Goal: Task Accomplishment & Management: Use online tool/utility

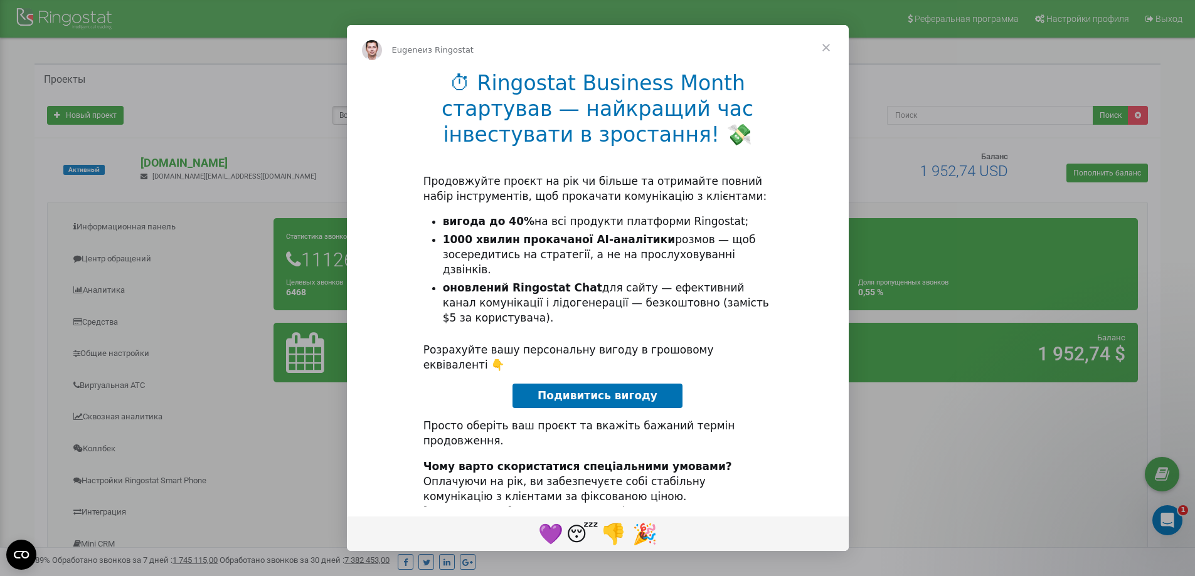
click at [825, 48] on span "Закрыть" at bounding box center [825, 47] width 45 height 45
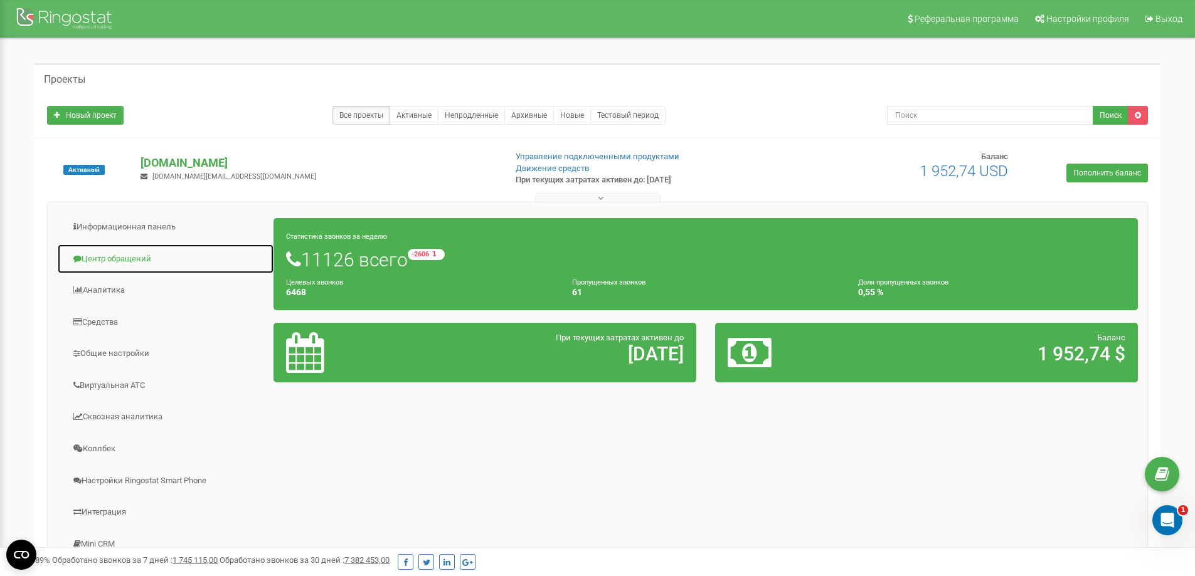
click at [162, 260] on link "Центр обращений" at bounding box center [165, 259] width 217 height 31
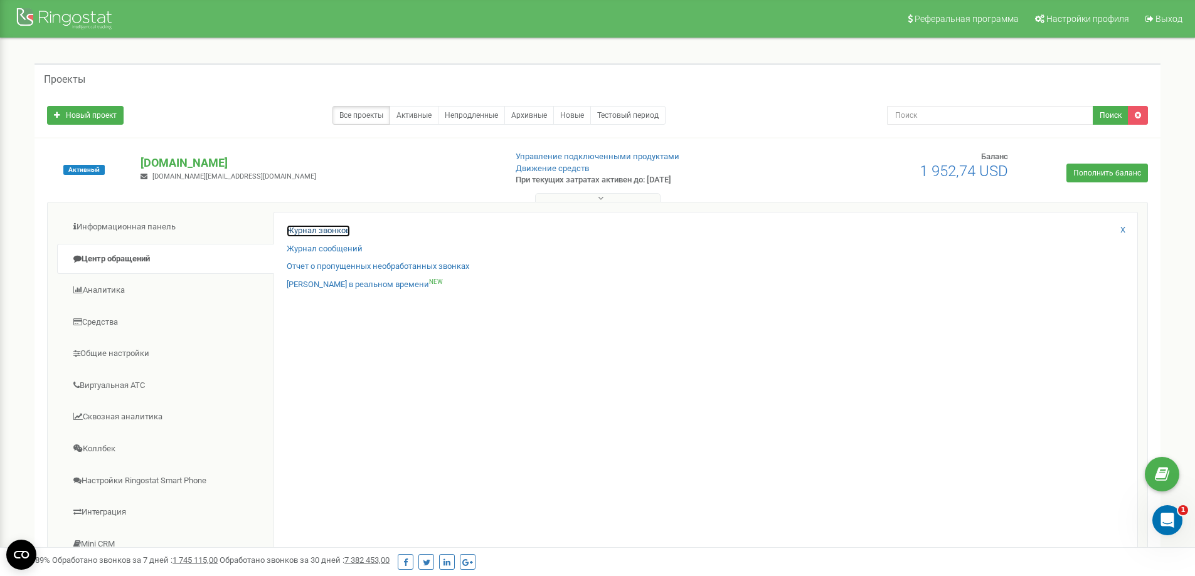
click at [330, 230] on link "Журнал звонков" at bounding box center [318, 231] width 63 height 12
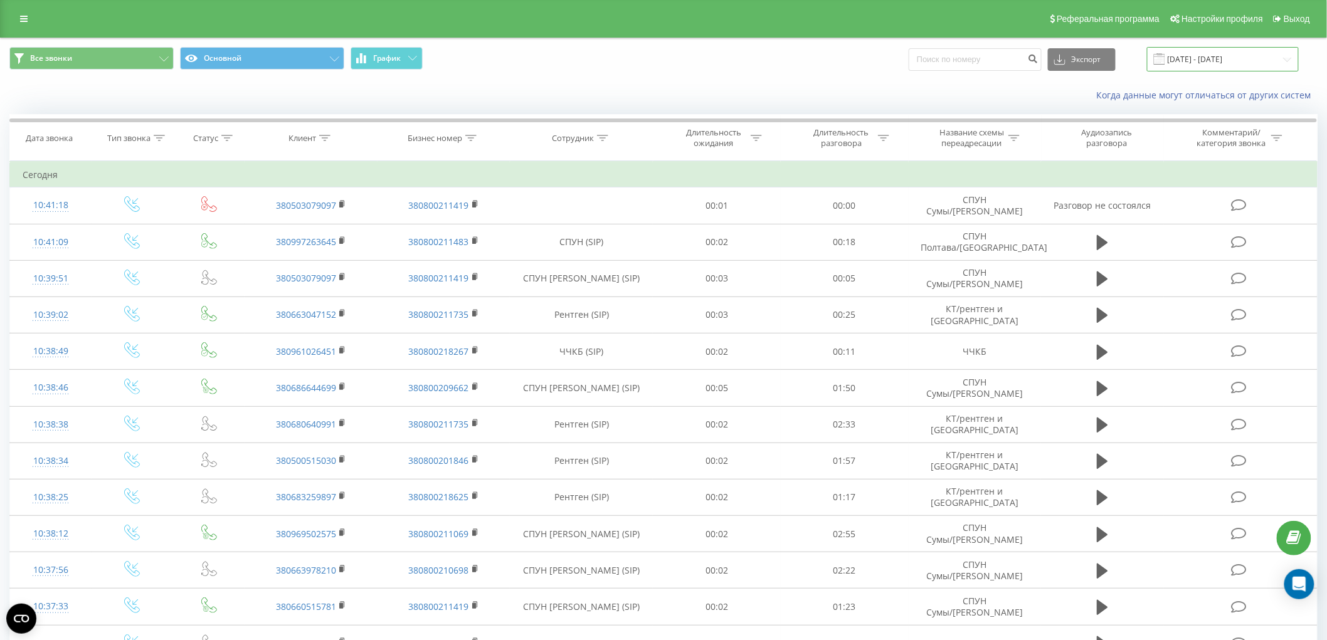
click at [1204, 56] on input "22.08.2025 - 22.09.2025" at bounding box center [1223, 59] width 152 height 24
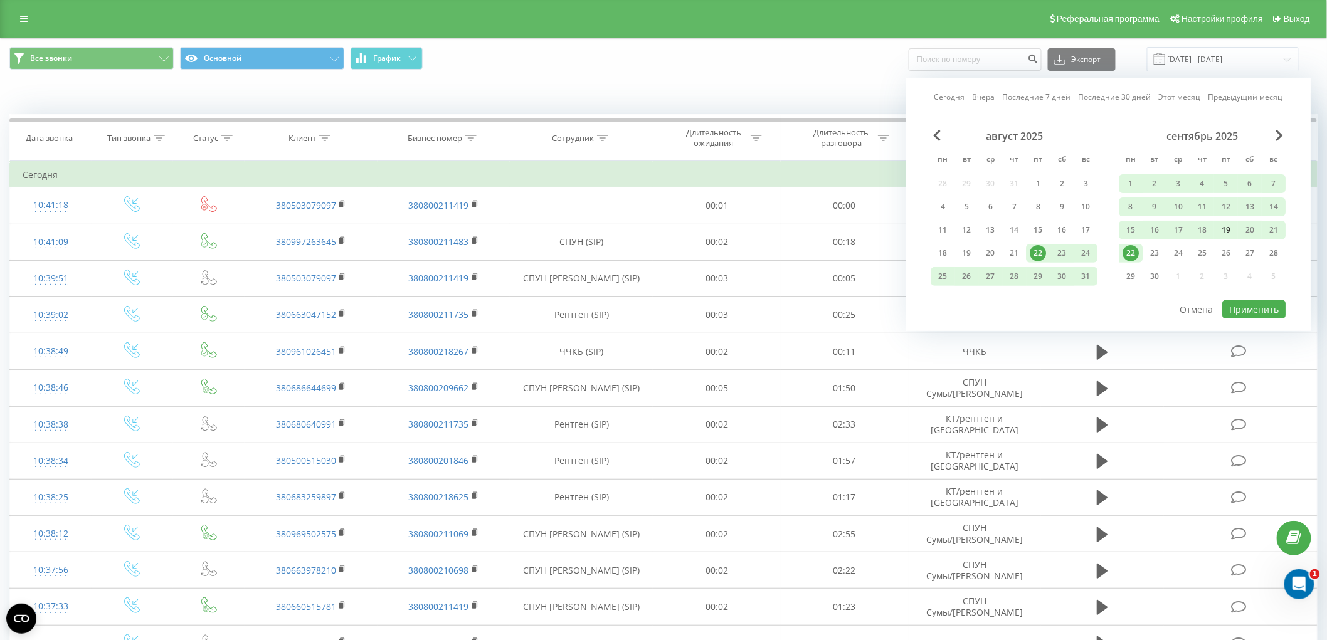
click at [1233, 230] on div "19" at bounding box center [1227, 230] width 16 height 16
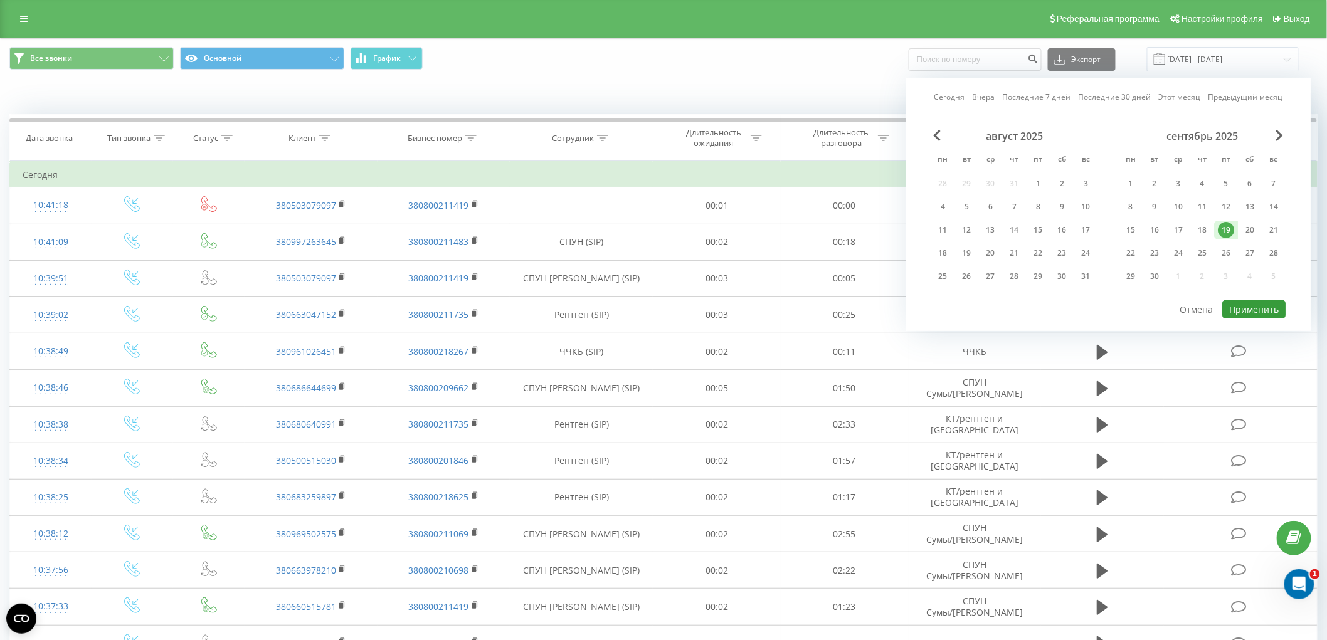
click at [1258, 306] on button "Применить" at bounding box center [1254, 309] width 63 height 18
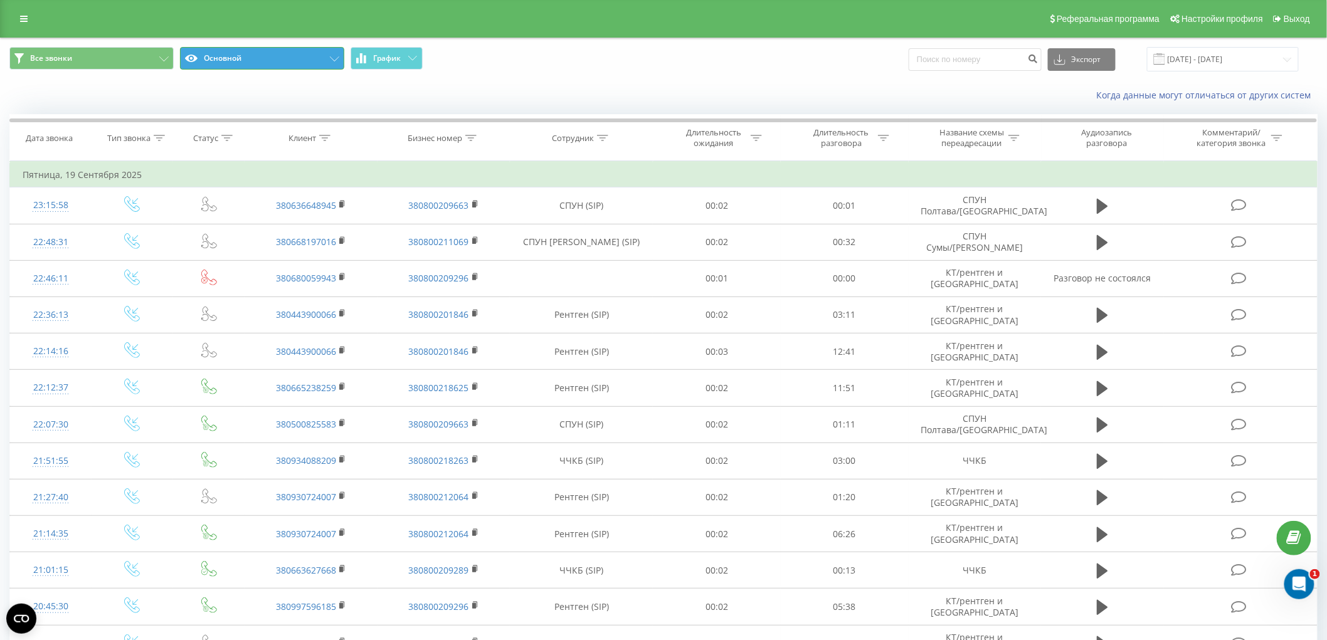
click at [252, 51] on button "Основной" at bounding box center [262, 58] width 164 height 23
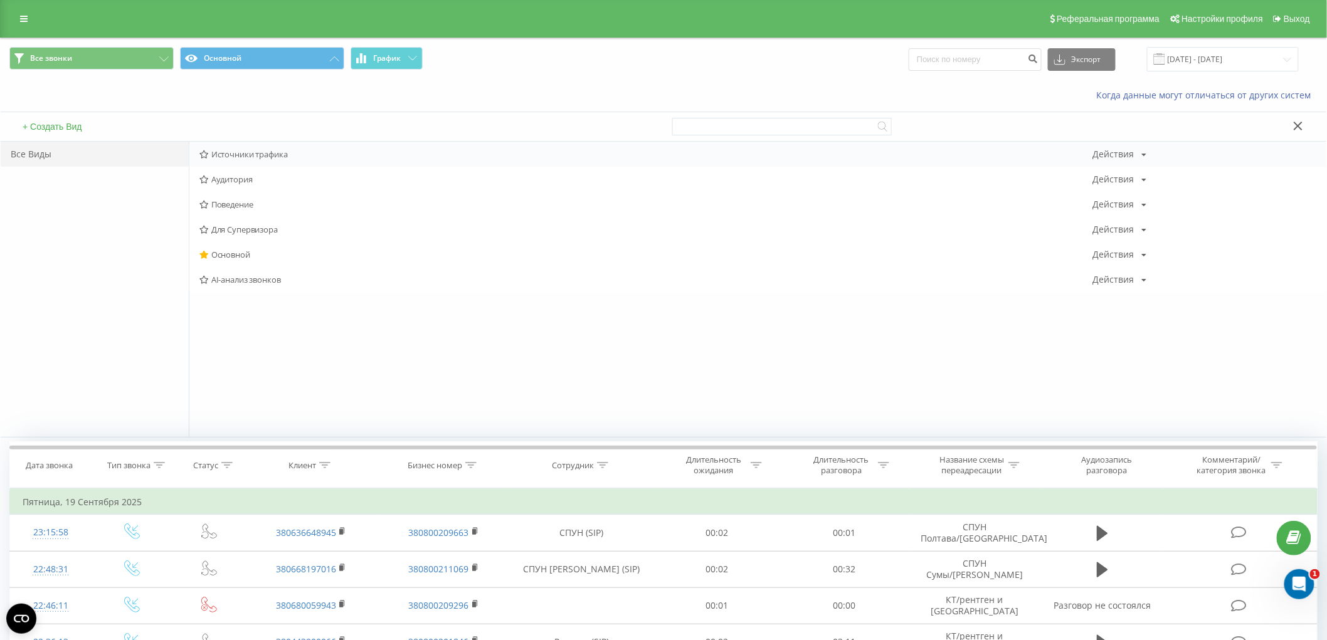
click at [267, 157] on span "Источники трафика" at bounding box center [646, 154] width 894 height 9
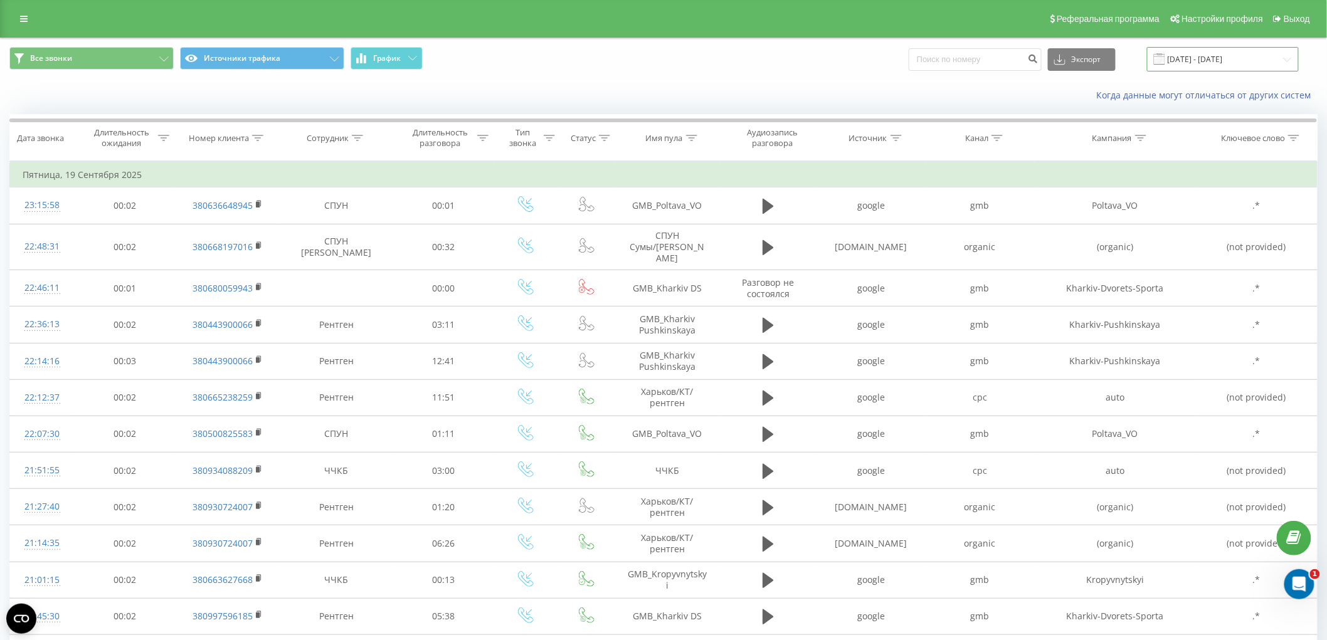
click at [1209, 64] on input "[DATE] - [DATE]" at bounding box center [1223, 59] width 152 height 24
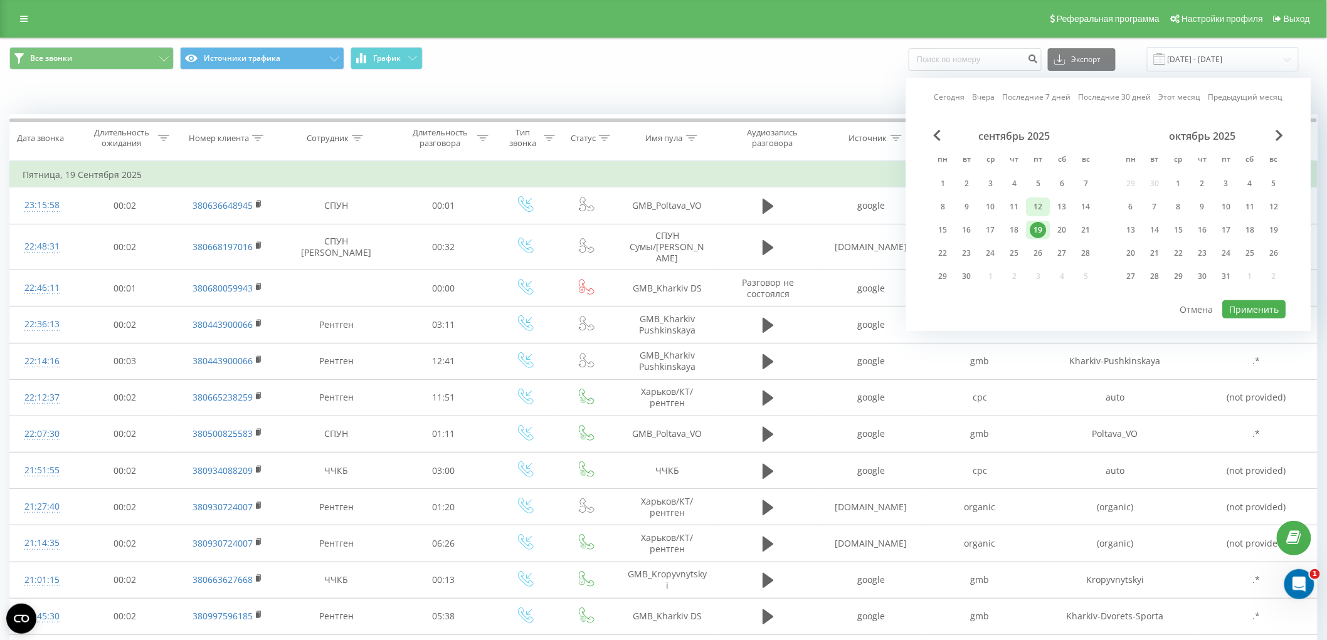
click at [1050, 211] on div "8 9 10 11 12 13 14" at bounding box center [1014, 207] width 167 height 19
click at [1039, 206] on div "12" at bounding box center [1039, 207] width 16 height 16
click at [1257, 295] on div "сентябрь 2025 пн вт ср чт пт сб вс 1 2 3 4 5 6 7 8 9 10 11 12 13 14 15 16 17 18…" at bounding box center [1108, 214] width 355 height 169
click at [1257, 300] on button "Применить" at bounding box center [1254, 309] width 63 height 18
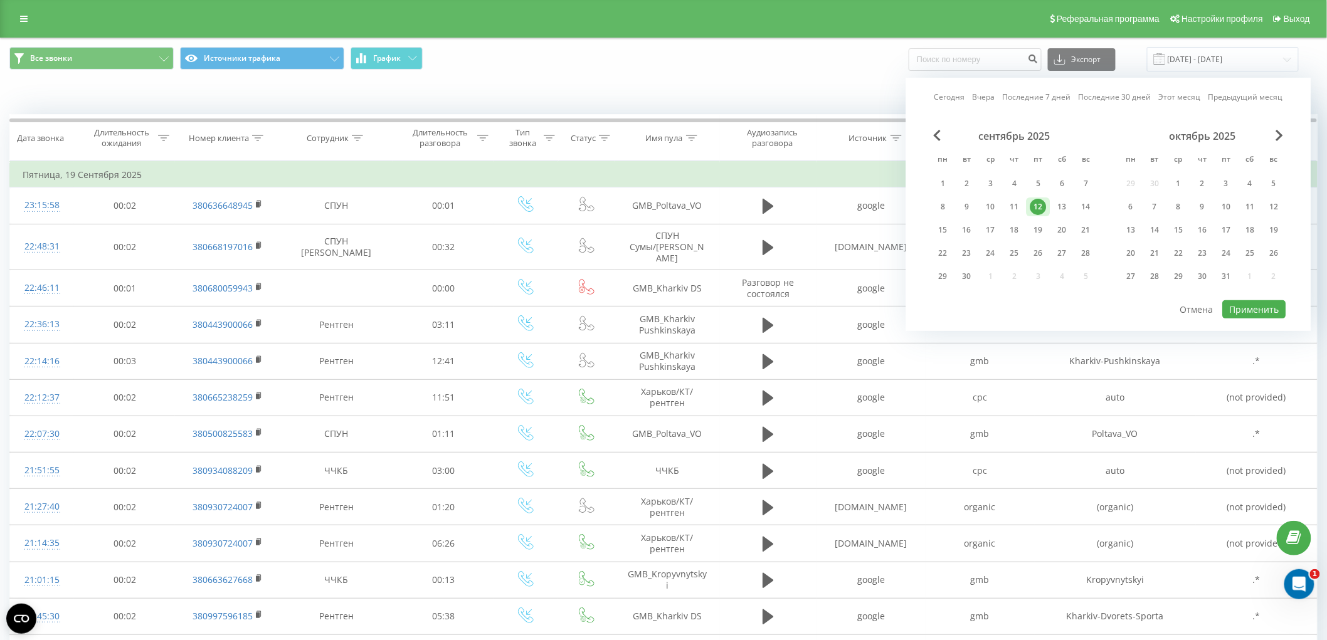
type input "[DATE] - [DATE]"
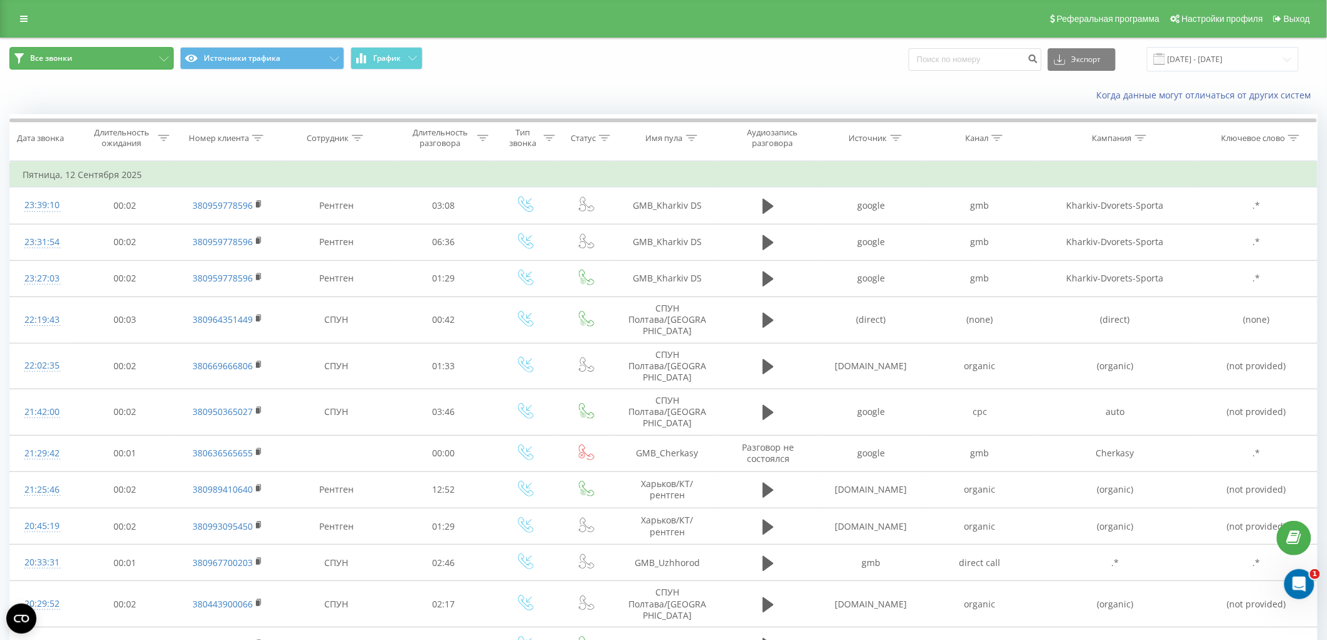
click at [126, 56] on button "Все звонки" at bounding box center [91, 58] width 164 height 23
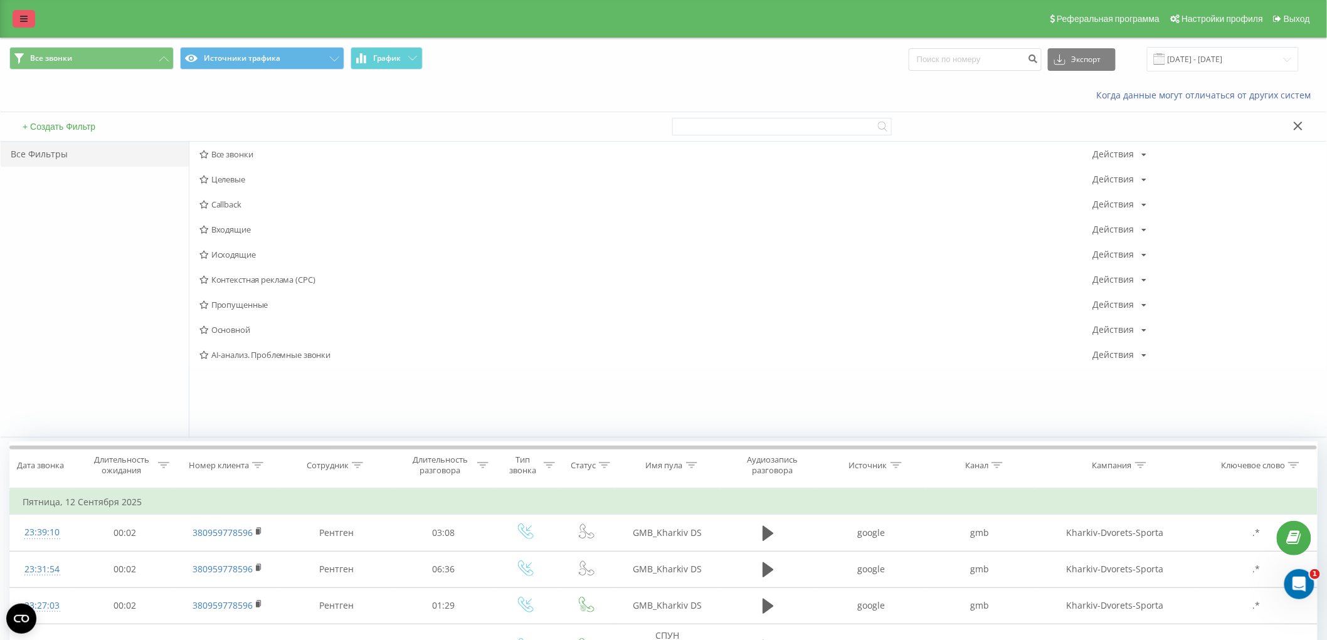
click at [19, 21] on link at bounding box center [24, 19] width 23 height 18
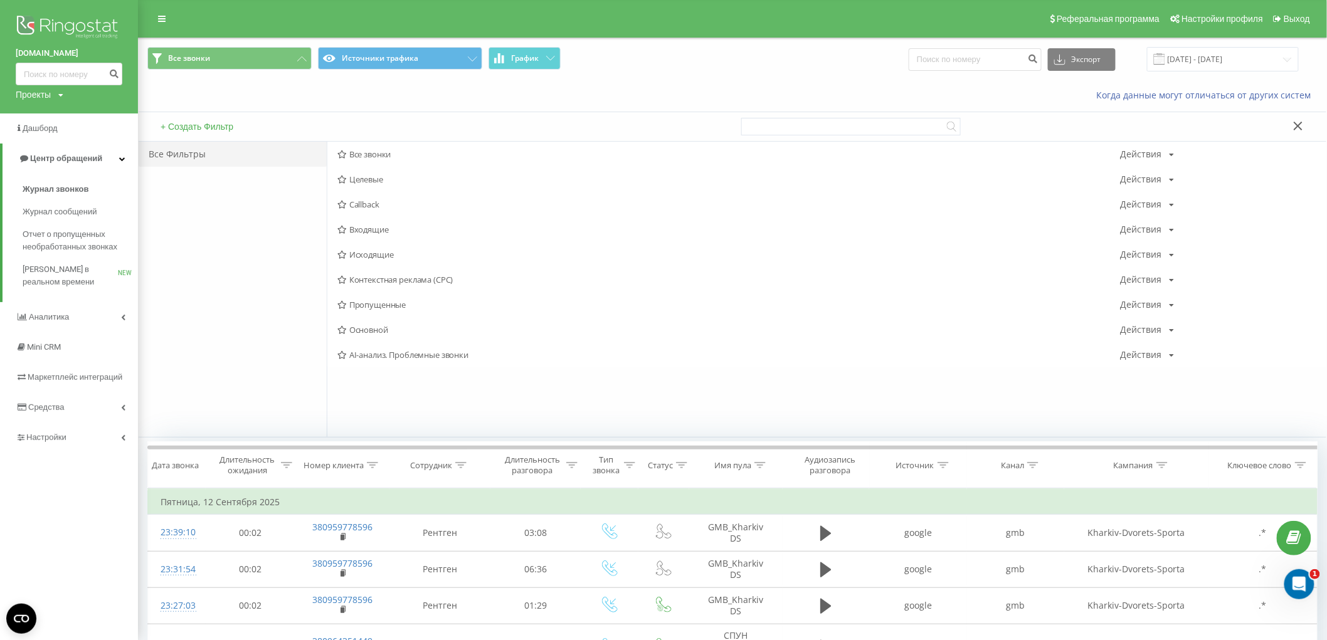
click at [70, 90] on div "onclinic.ua Проекты onclinic.ua doktorpro.sk doctorpro.pl" at bounding box center [69, 57] width 138 height 114
click at [65, 94] on div "onclinic.ua Проекты onclinic.ua doktorpro.sk doctorpro.pl" at bounding box center [69, 57] width 138 height 114
click at [61, 94] on icon at bounding box center [60, 96] width 5 height 8
click at [57, 135] on link "[DOMAIN_NAME]" at bounding box center [56, 137] width 61 height 10
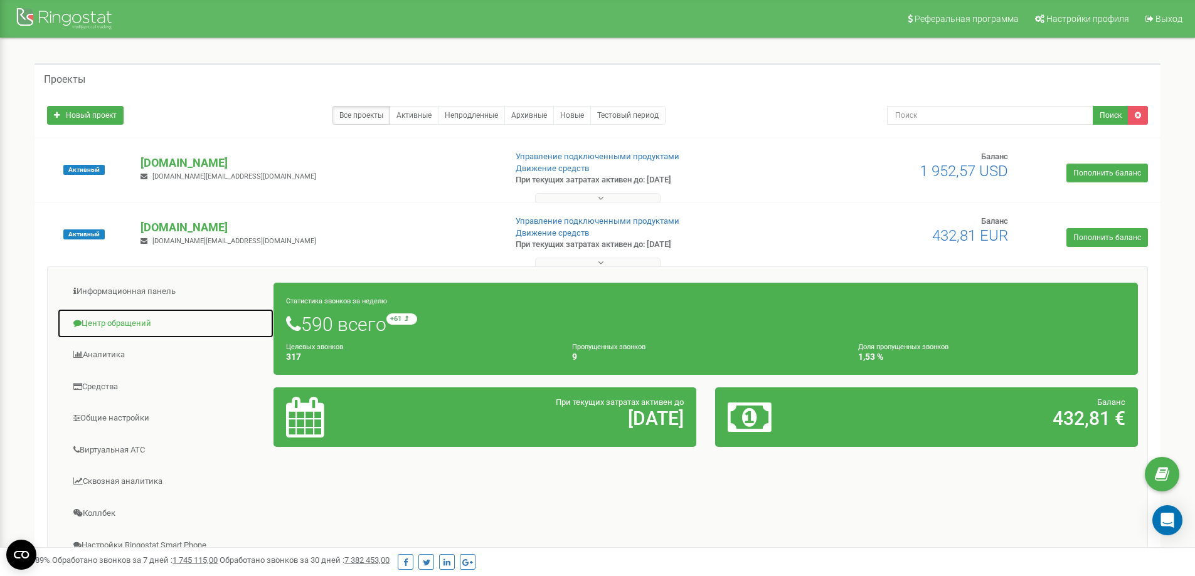
click at [144, 319] on link "Центр обращений" at bounding box center [165, 324] width 217 height 31
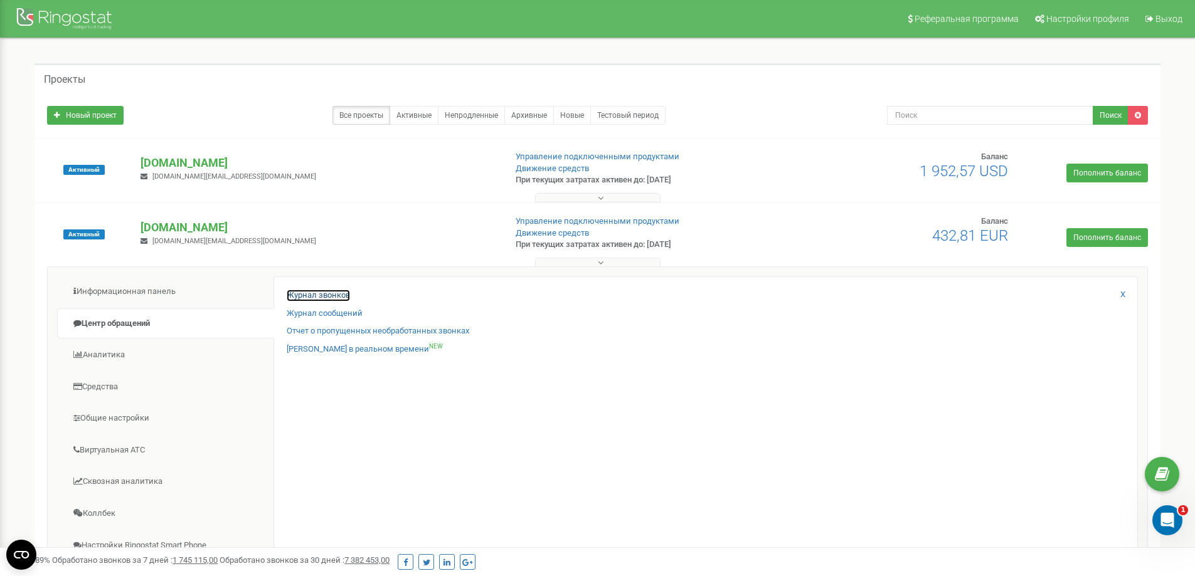
click at [306, 295] on link "Журнал звонков" at bounding box center [318, 296] width 63 height 12
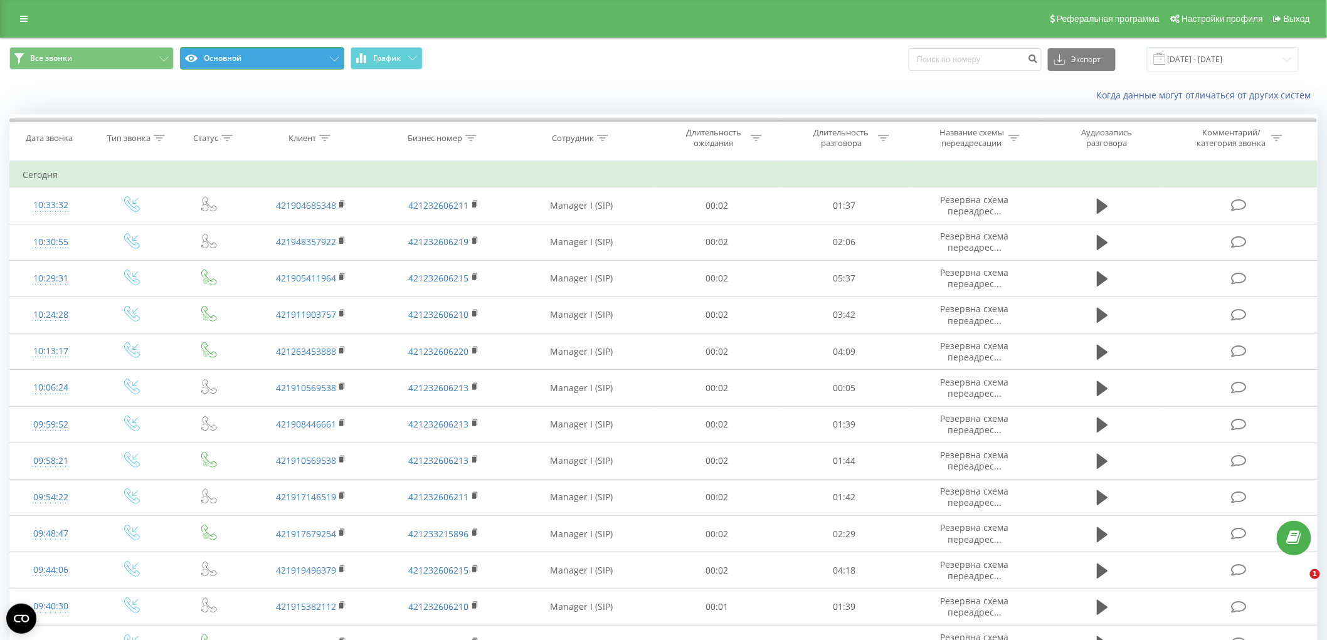
click at [277, 59] on button "Основной" at bounding box center [262, 58] width 164 height 23
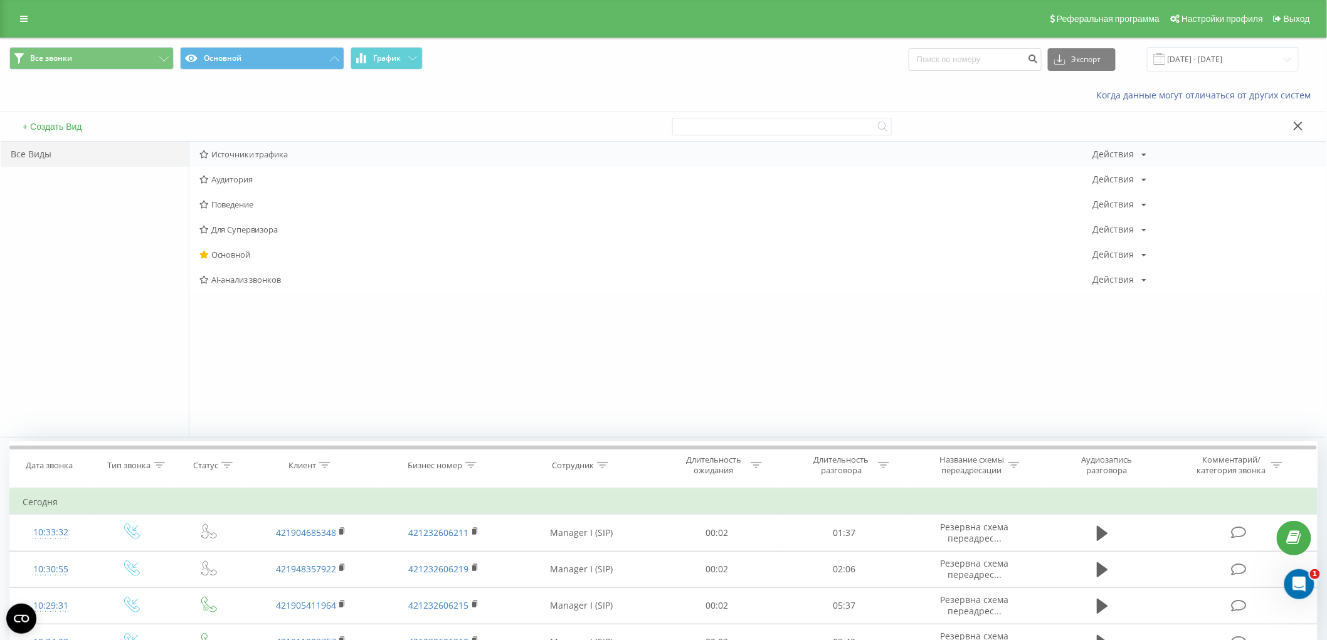
click at [265, 157] on span "Источники трафика" at bounding box center [646, 154] width 894 height 9
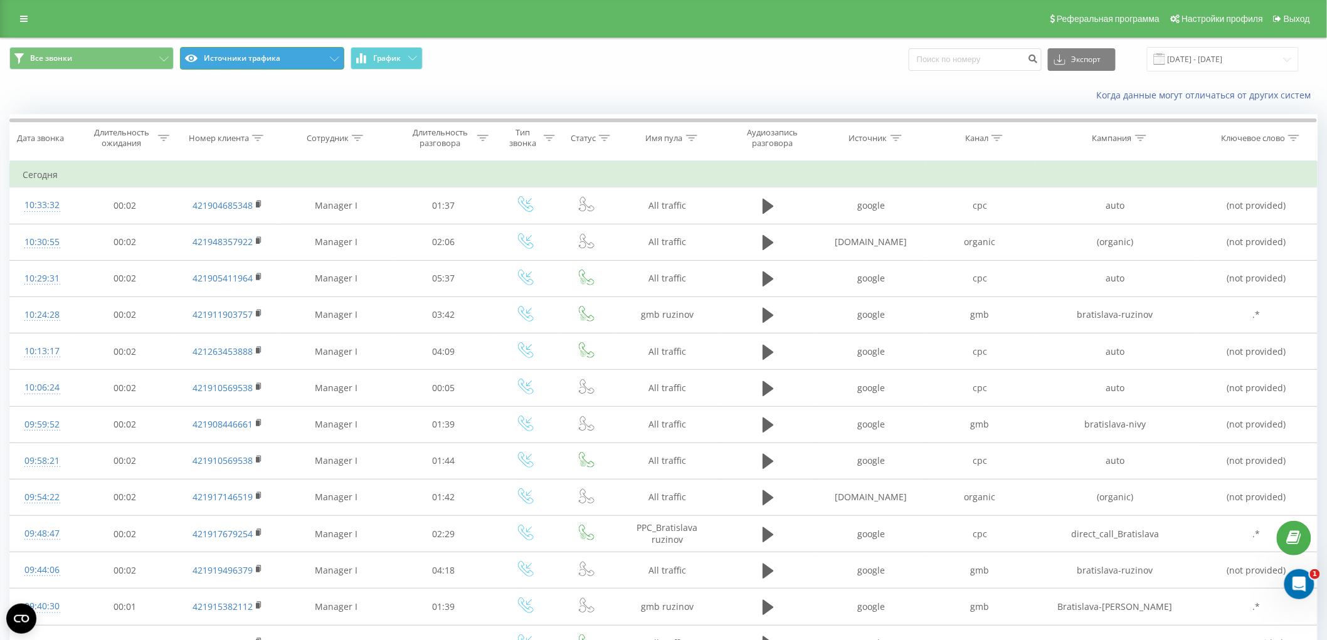
click at [241, 58] on button "Источники трафика" at bounding box center [262, 58] width 164 height 23
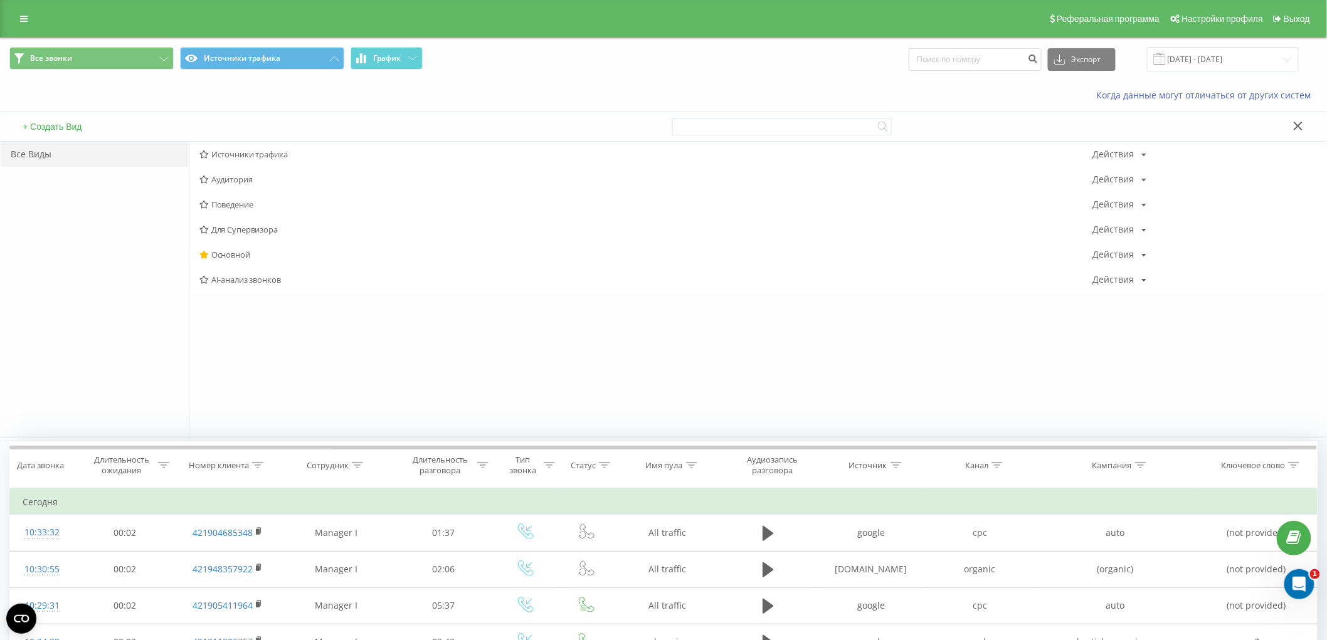
click at [532, 107] on div "Когда данные могут отличаться от других систем" at bounding box center [664, 95] width 1326 height 30
click at [523, 80] on div "Когда данные могут отличаться от других систем" at bounding box center [664, 95] width 1326 height 30
click at [1302, 118] on div at bounding box center [994, 126] width 645 height 29
click at [1296, 129] on icon at bounding box center [1298, 126] width 9 height 9
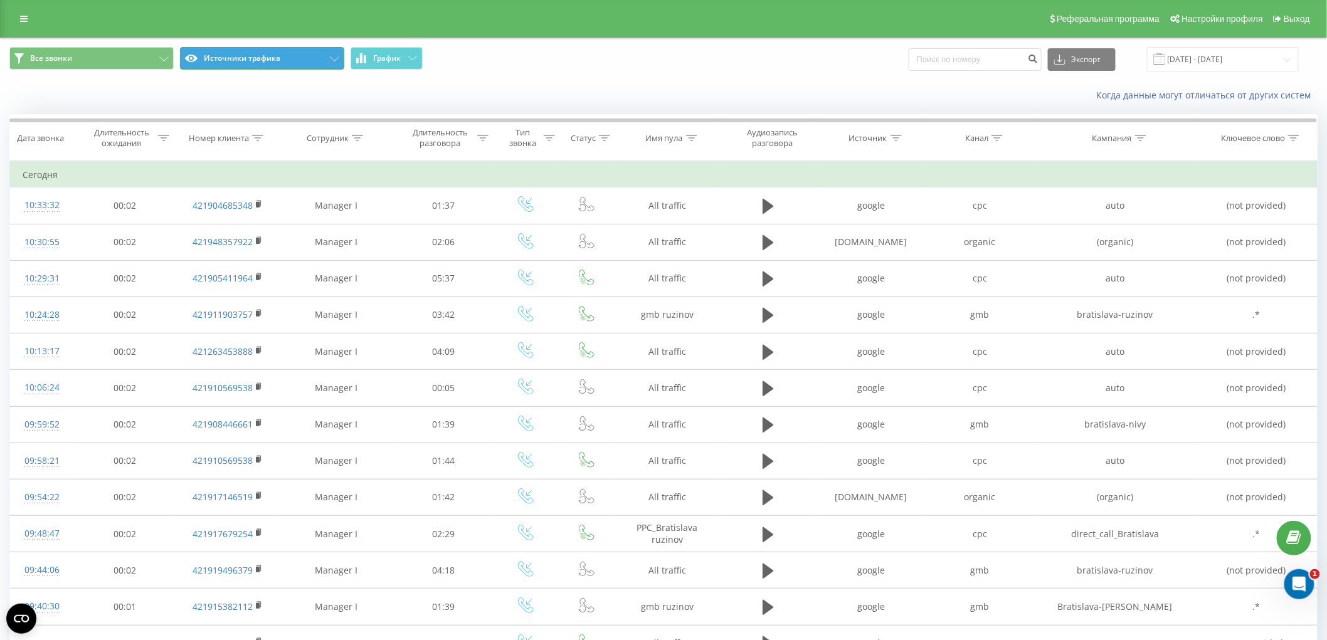
click at [273, 47] on button "Источники трафика" at bounding box center [262, 58] width 164 height 23
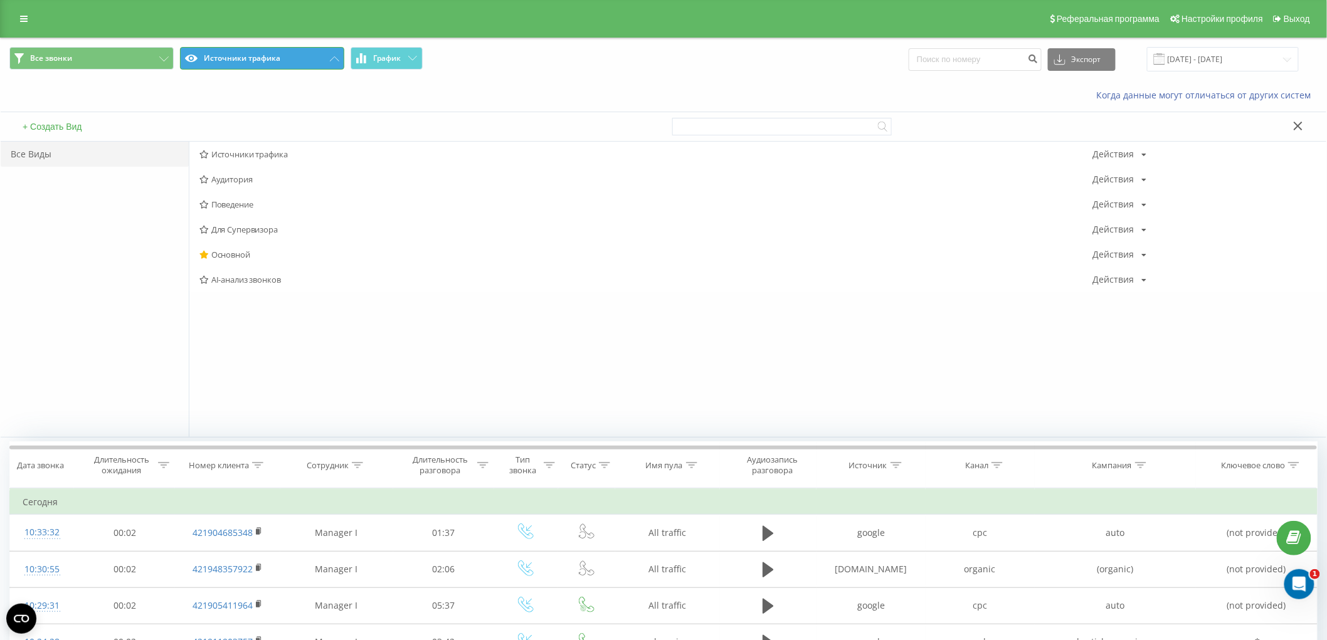
click at [277, 59] on button "Источники трафика" at bounding box center [262, 58] width 164 height 23
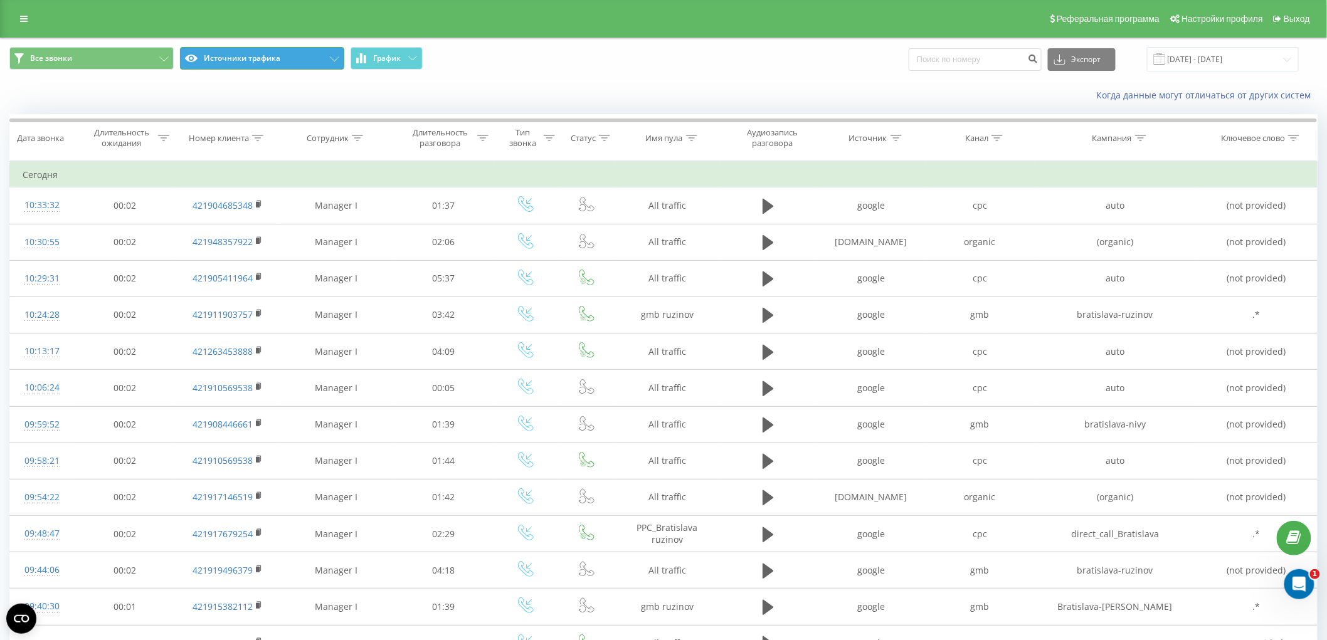
click at [258, 51] on button "Источники трафика" at bounding box center [262, 58] width 164 height 23
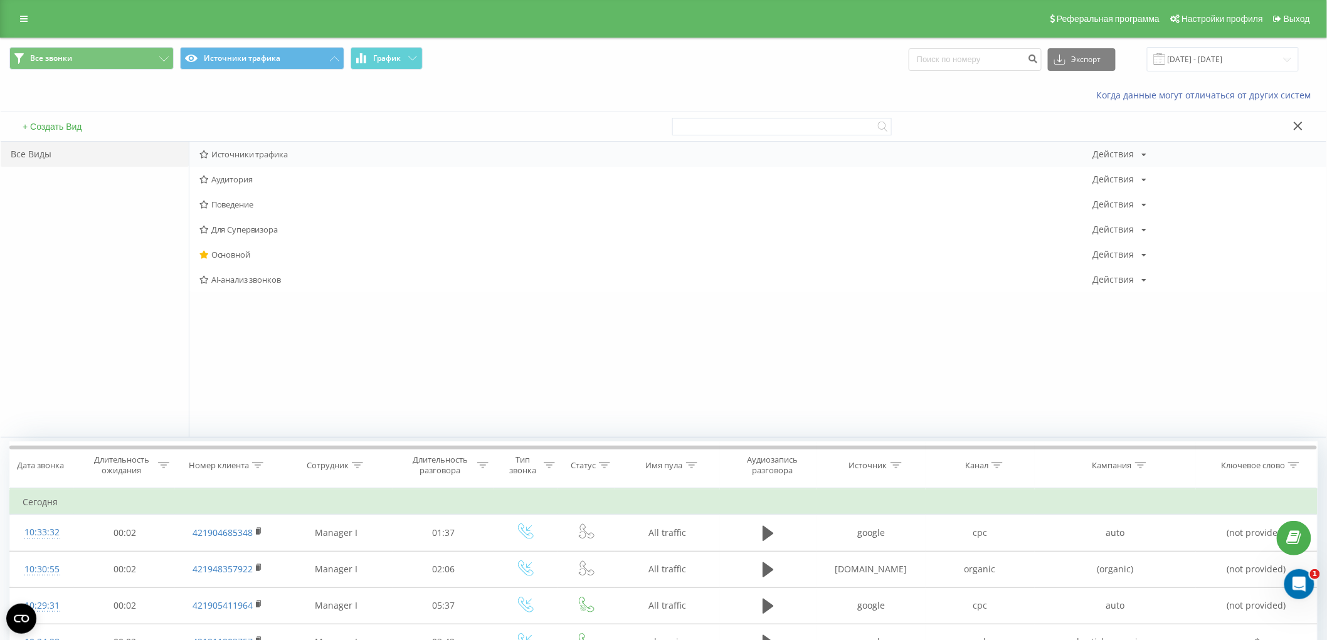
click at [256, 151] on span "Источники трафика" at bounding box center [646, 154] width 894 height 9
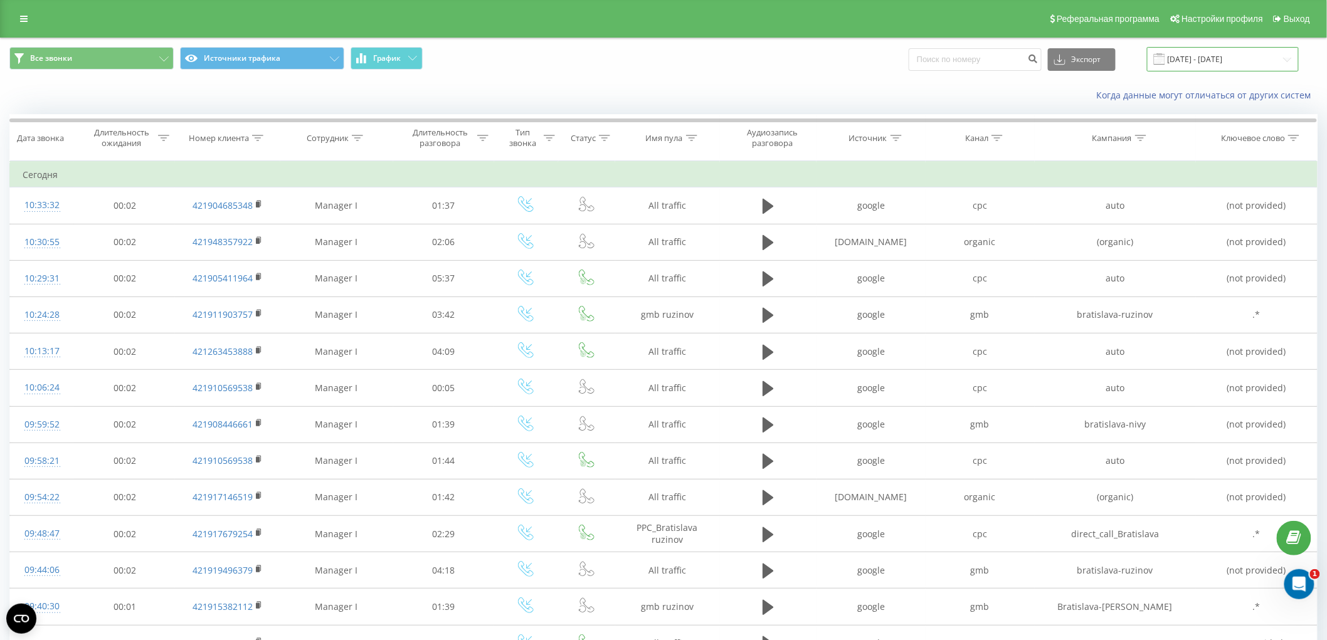
click at [1188, 56] on input "[DATE] - [DATE]" at bounding box center [1223, 59] width 152 height 24
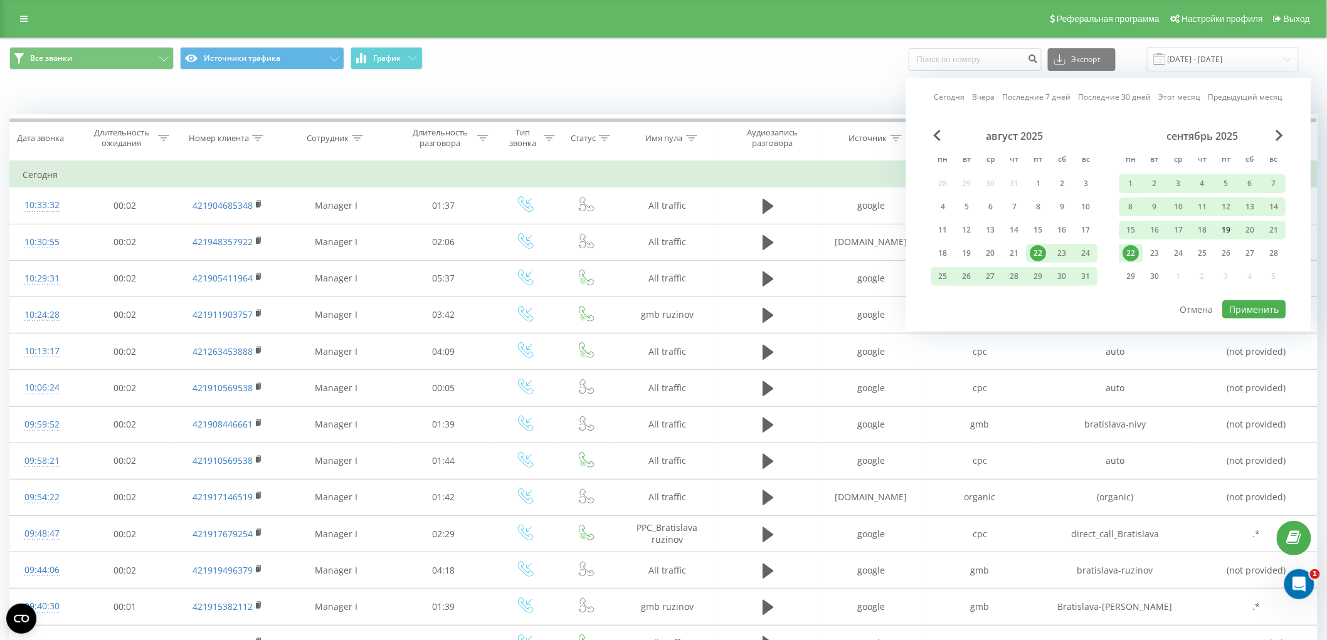
click at [1231, 234] on div "19" at bounding box center [1227, 230] width 16 height 16
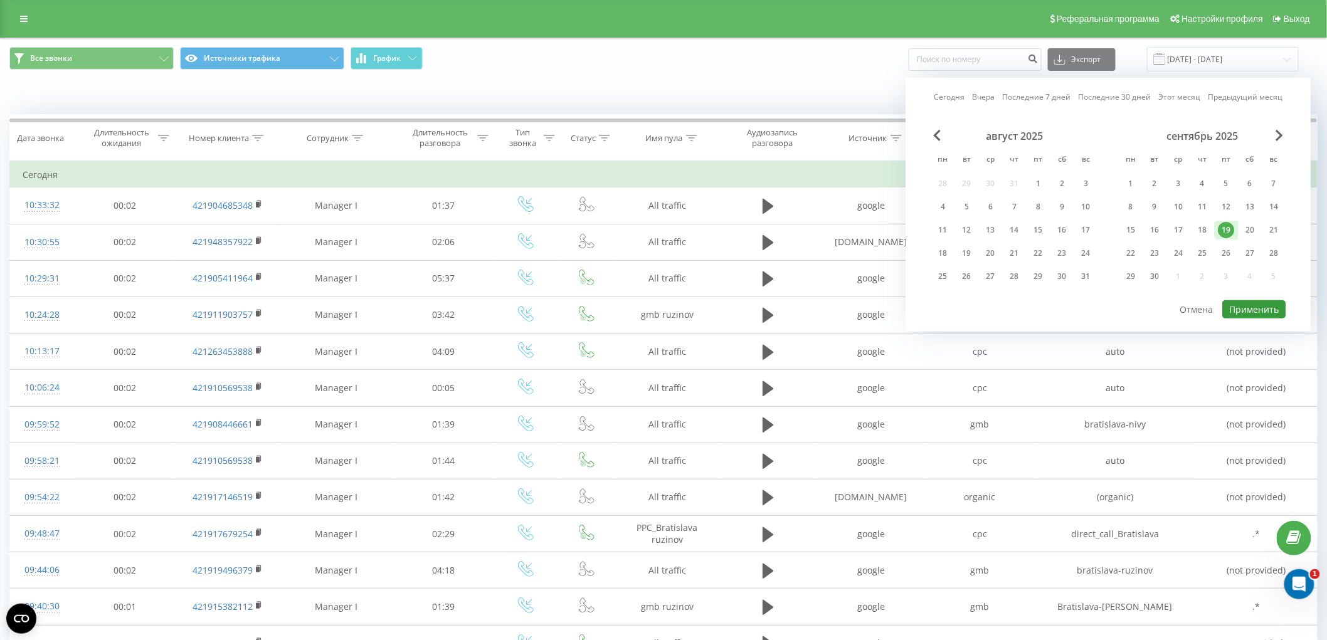
click at [1258, 305] on button "Применить" at bounding box center [1254, 309] width 63 height 18
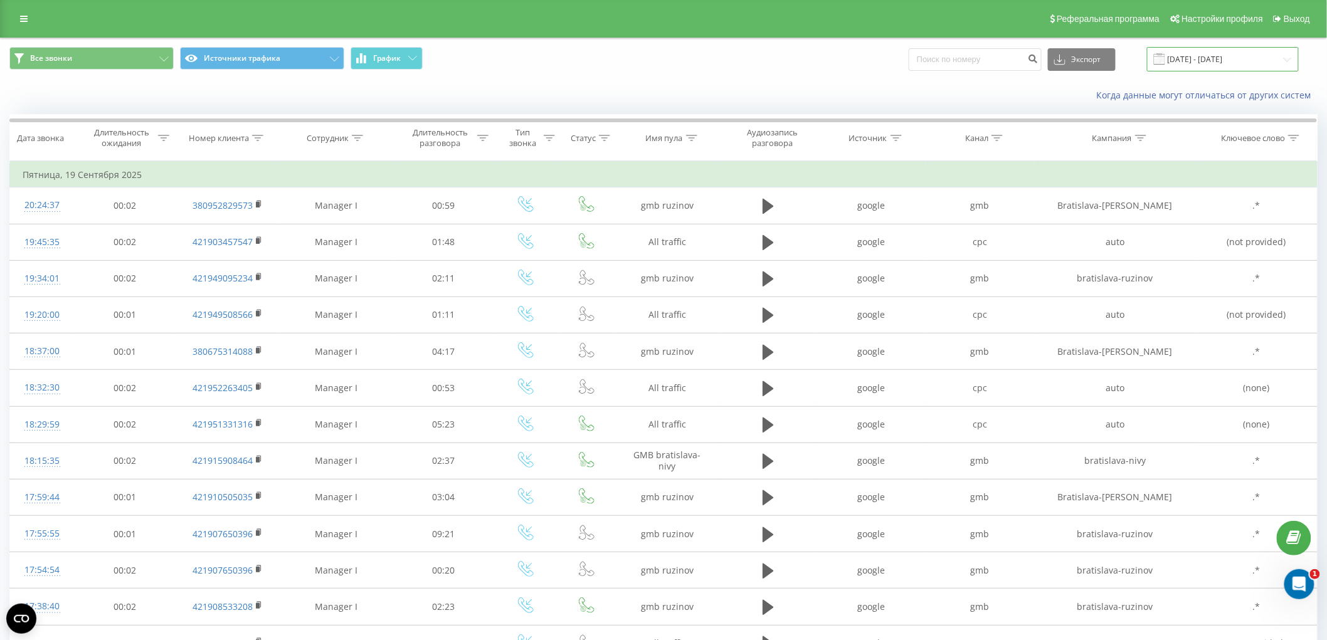
click at [1196, 52] on input "[DATE] - [DATE]" at bounding box center [1223, 59] width 152 height 24
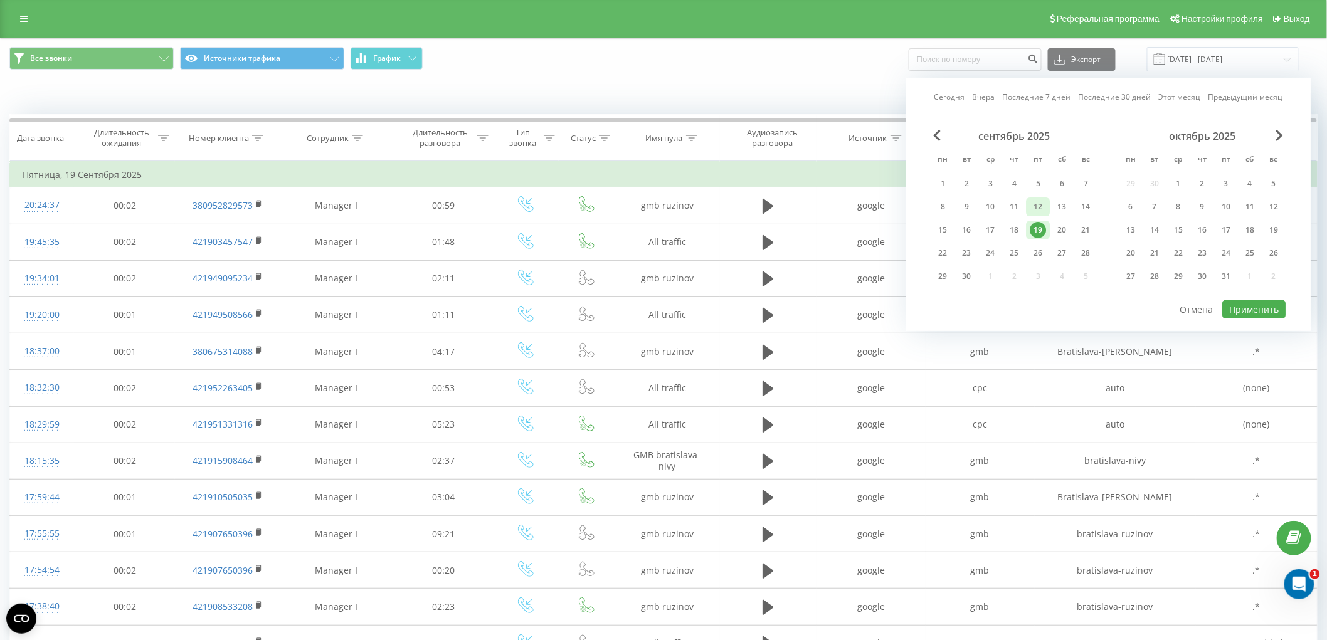
click at [1043, 211] on div "12" at bounding box center [1039, 207] width 16 height 16
click at [1255, 309] on button "Применить" at bounding box center [1254, 309] width 63 height 18
type input "[DATE] - [DATE]"
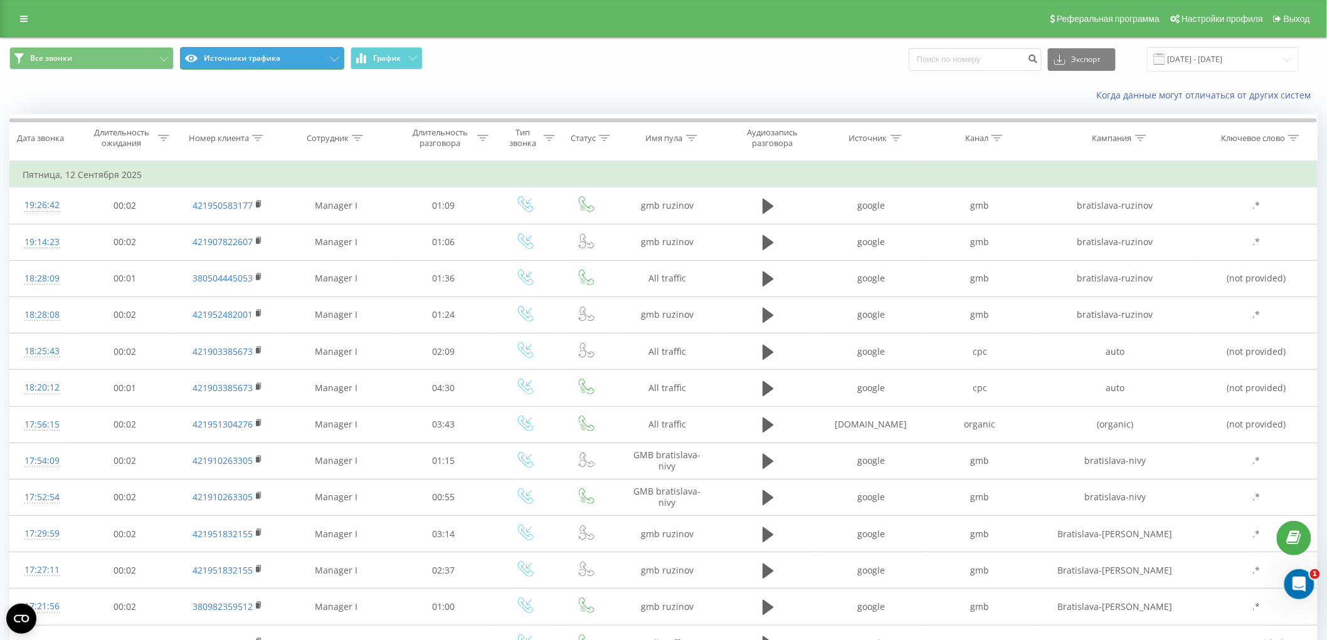
click at [247, 60] on button "Источники трафика" at bounding box center [262, 58] width 164 height 23
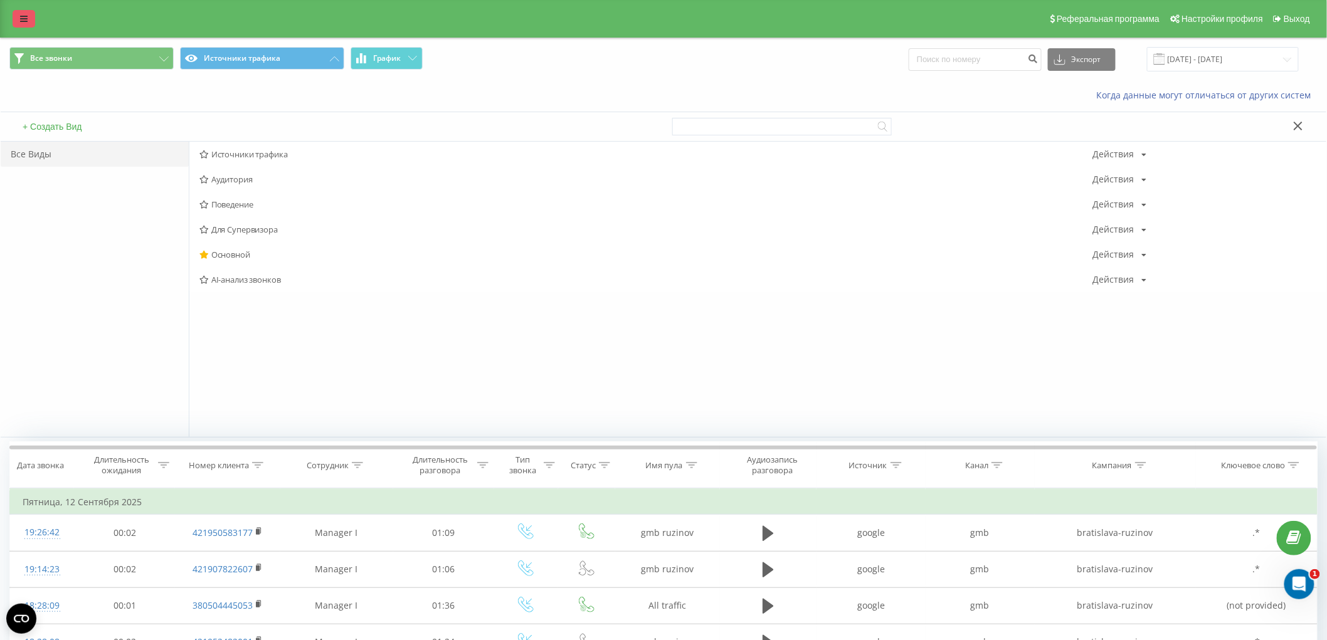
click at [20, 19] on icon at bounding box center [24, 18] width 8 height 9
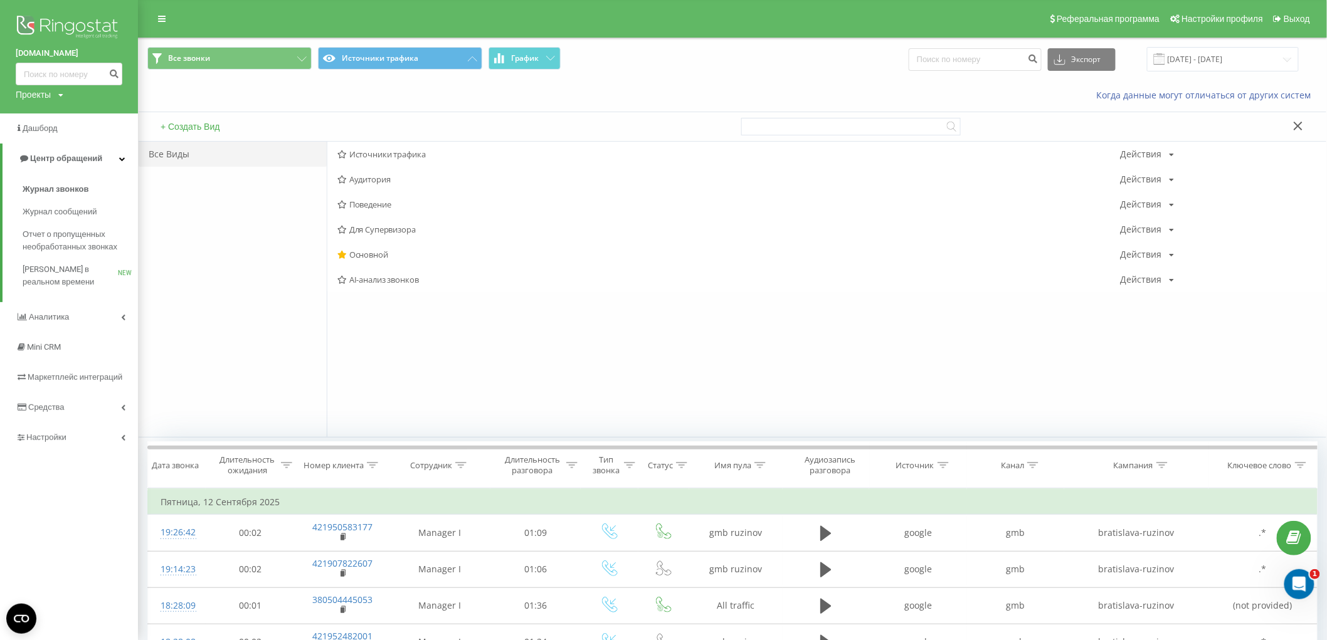
click at [49, 98] on div "Проекты" at bounding box center [33, 94] width 35 height 13
click at [60, 163] on link "[DOMAIN_NAME]" at bounding box center [56, 161] width 61 height 10
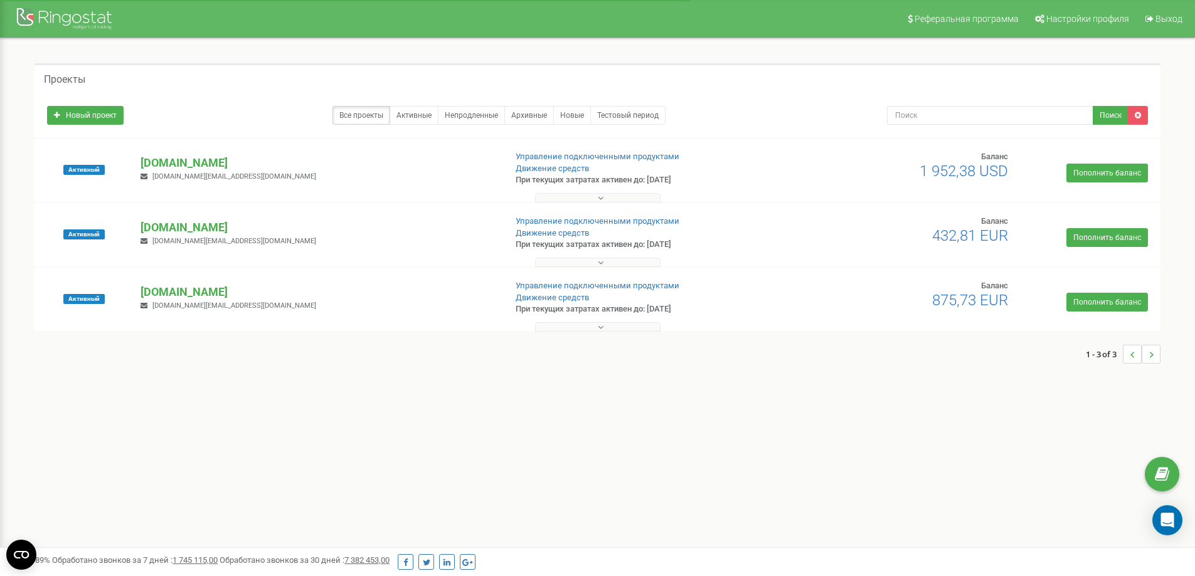
click at [154, 292] on p "[DOMAIN_NAME]" at bounding box center [318, 292] width 354 height 16
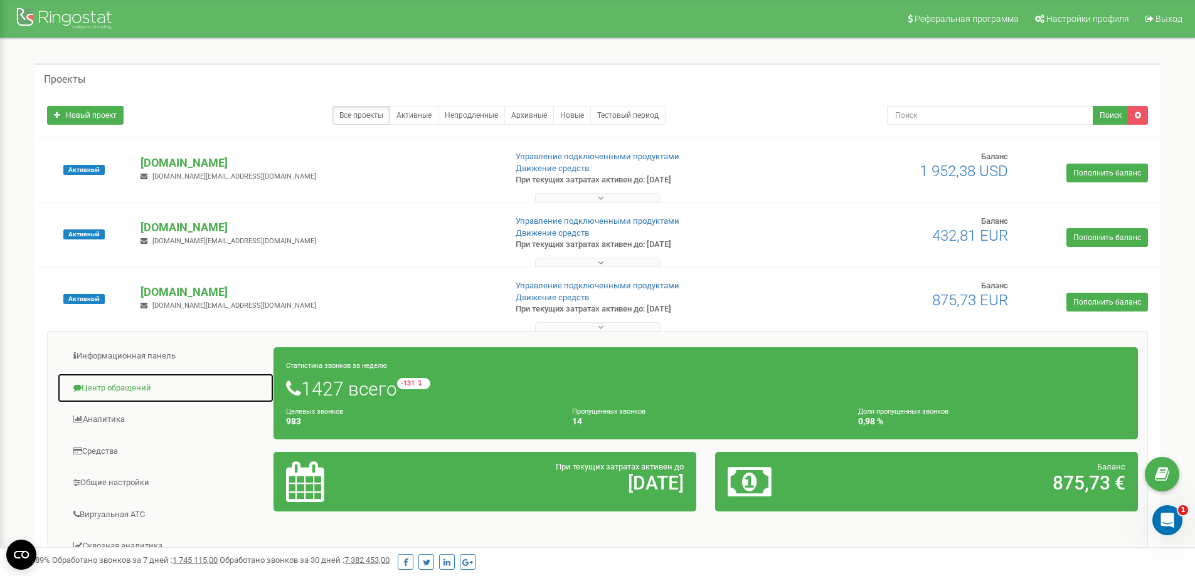
click at [132, 382] on link "Центр обращений" at bounding box center [165, 388] width 217 height 31
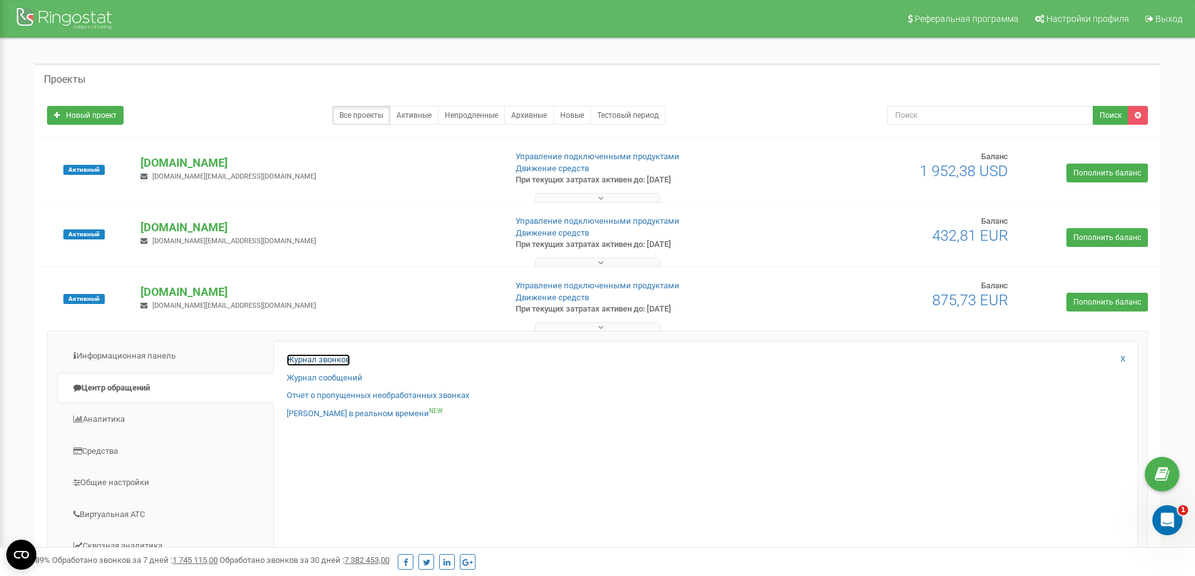
click at [300, 361] on link "Журнал звонков" at bounding box center [318, 360] width 63 height 12
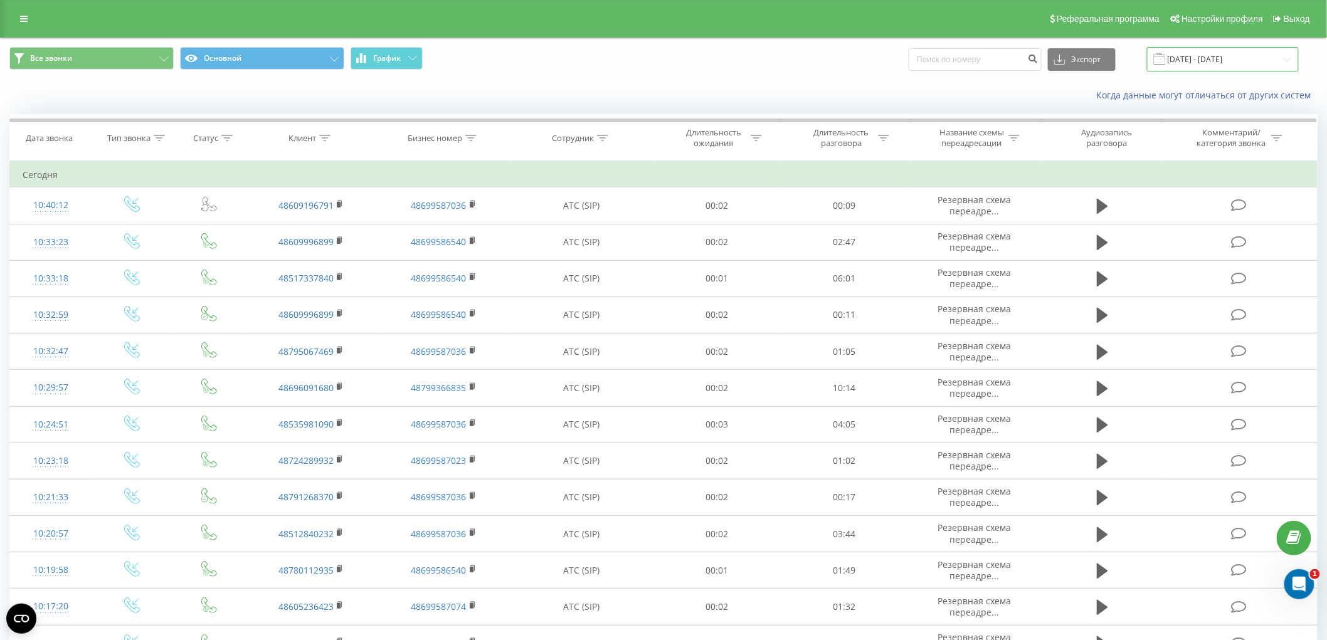
click at [1206, 58] on input "[DATE] - [DATE]" at bounding box center [1223, 59] width 152 height 24
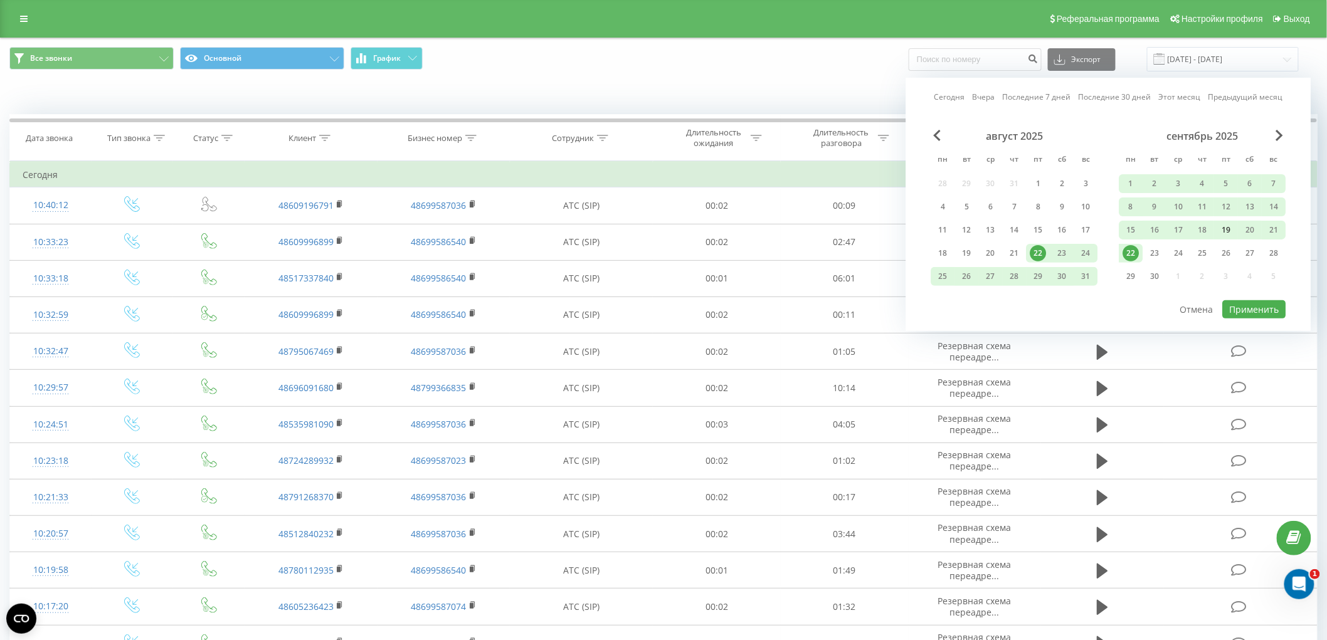
click at [1227, 230] on div "19" at bounding box center [1227, 230] width 16 height 16
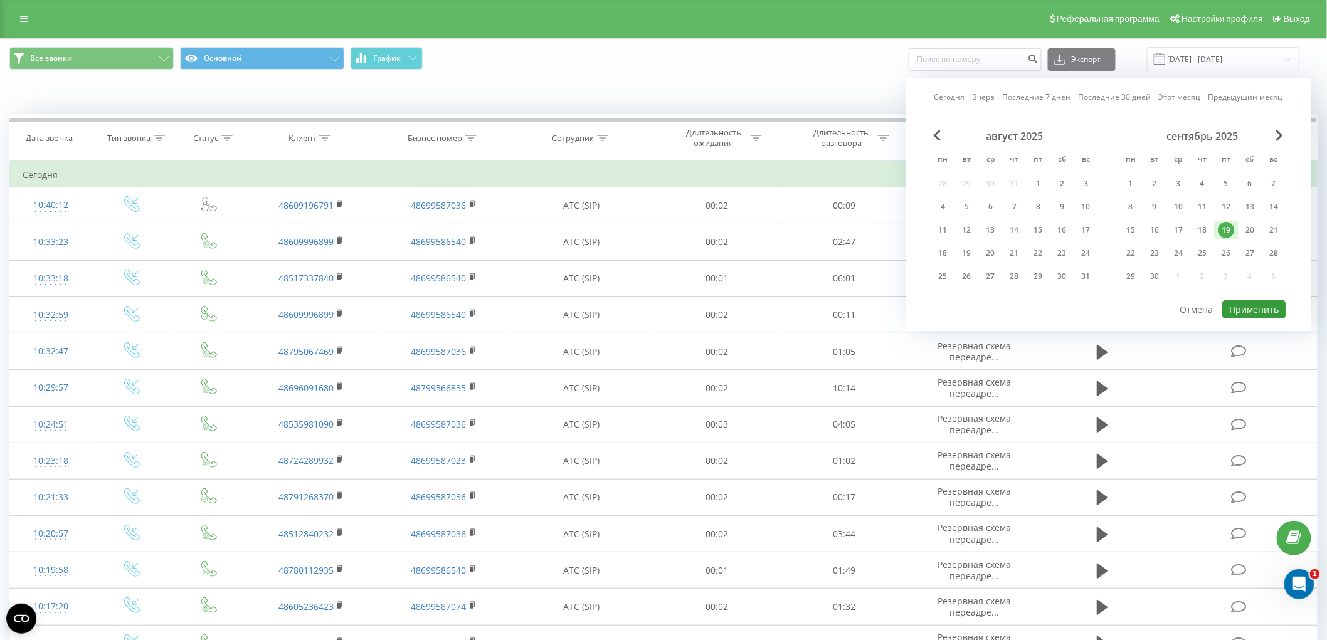
click at [1258, 302] on button "Применить" at bounding box center [1254, 309] width 63 height 18
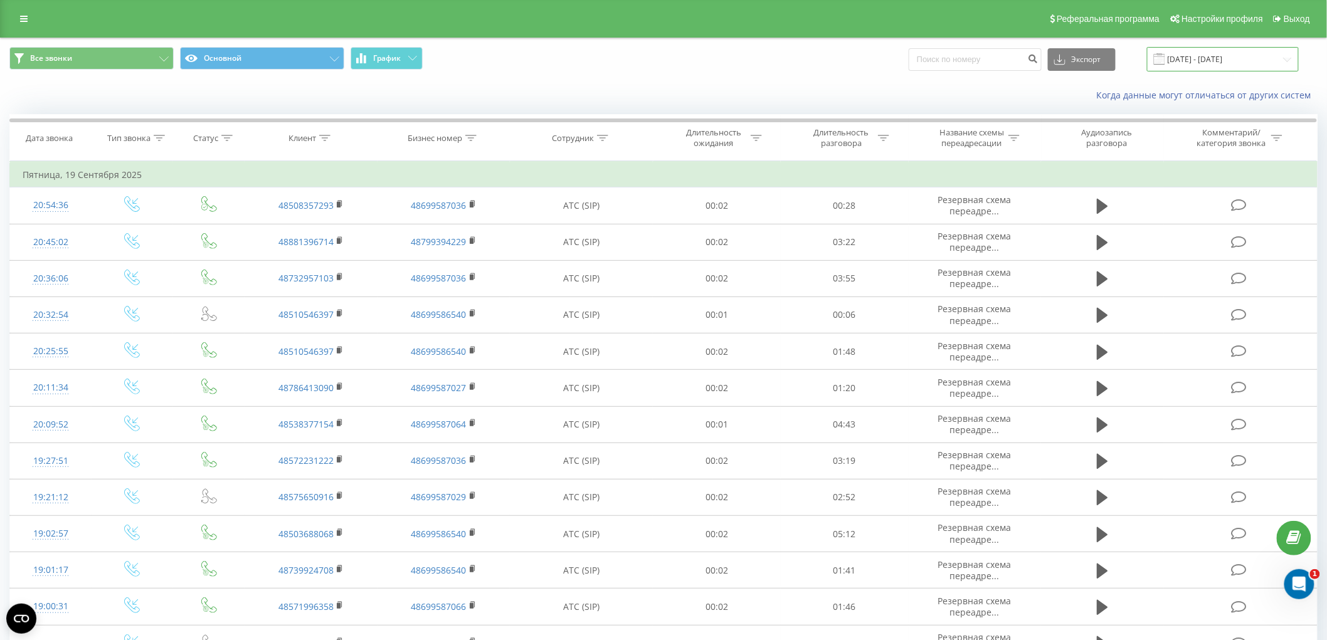
click at [1238, 47] on input "[DATE] - [DATE]" at bounding box center [1223, 59] width 152 height 24
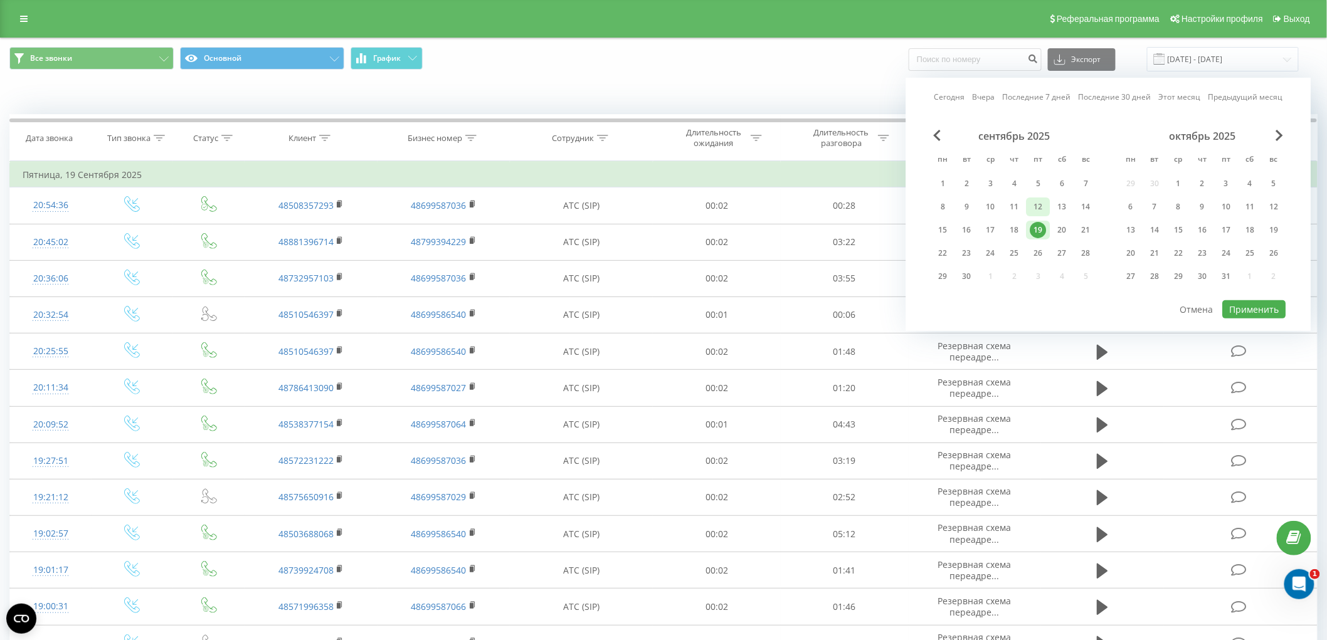
click at [1043, 208] on div "12" at bounding box center [1039, 207] width 16 height 16
click at [1233, 305] on button "Применить" at bounding box center [1254, 309] width 63 height 18
type input "[DATE] - [DATE]"
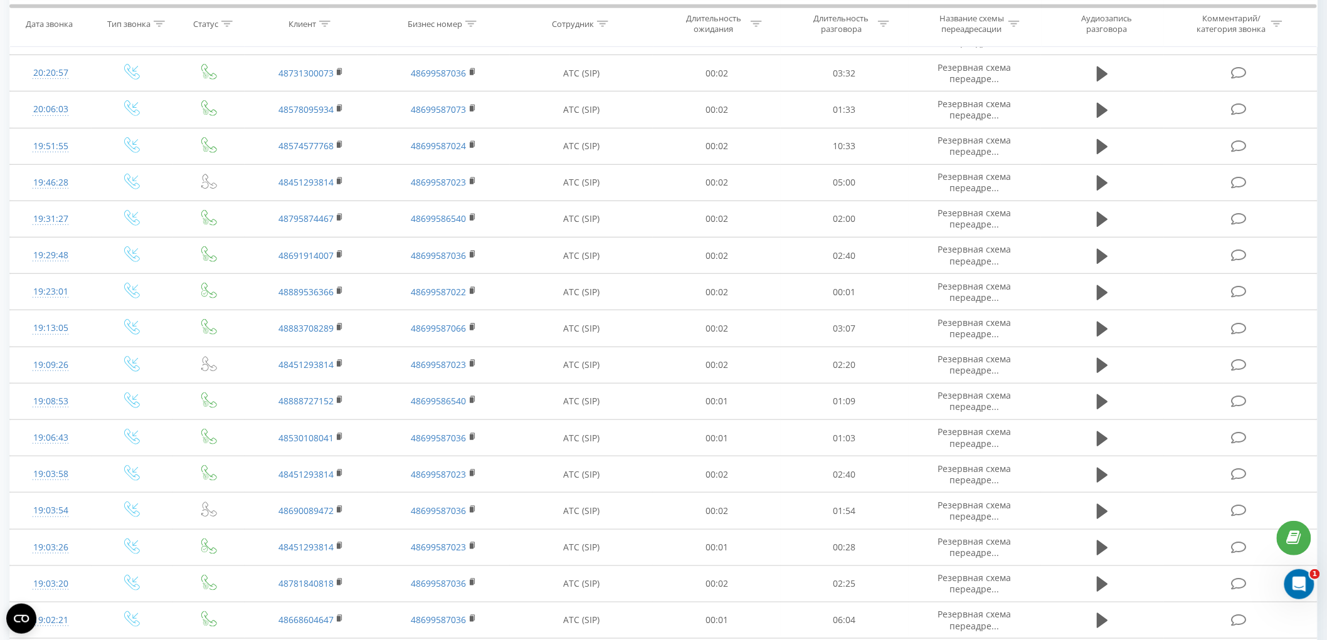
scroll to position [508, 0]
